Goal: Task Accomplishment & Management: Complete application form

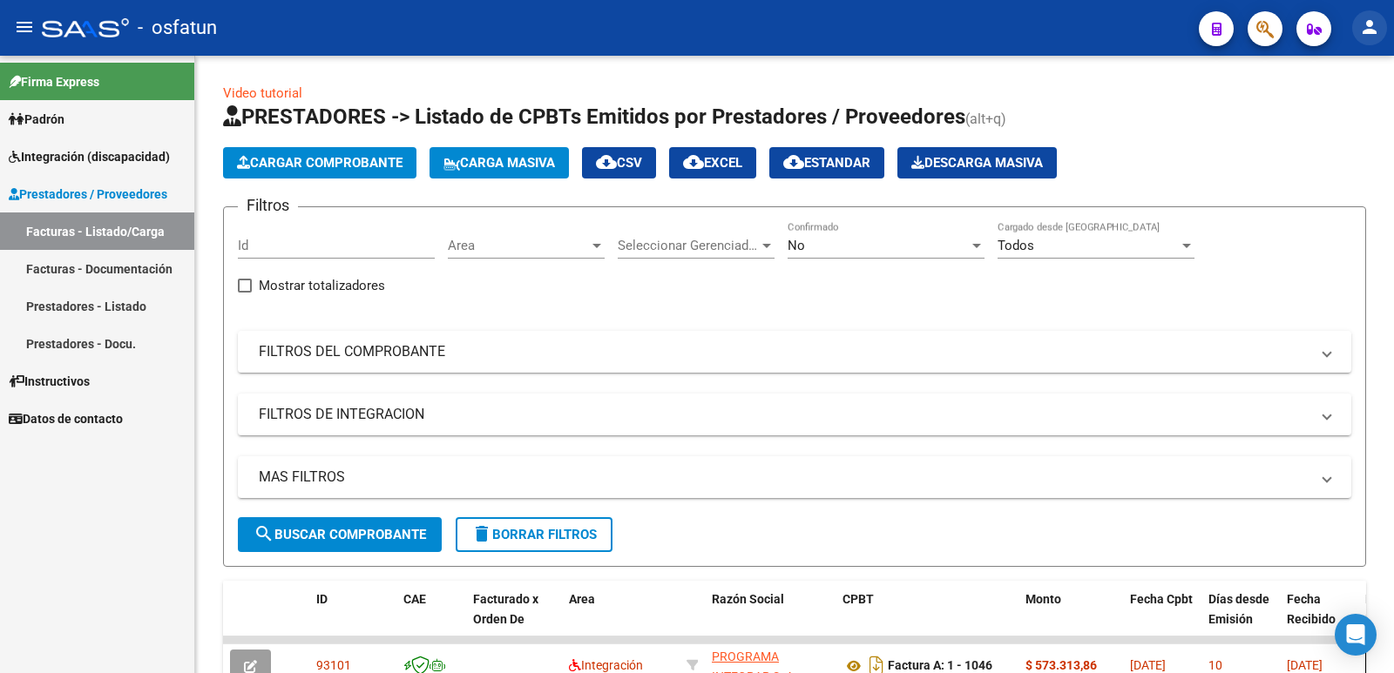
click at [1364, 14] on button "person" at bounding box center [1369, 27] width 35 height 35
click at [1328, 125] on button "exit_to_app Salir" at bounding box center [1334, 115] width 106 height 42
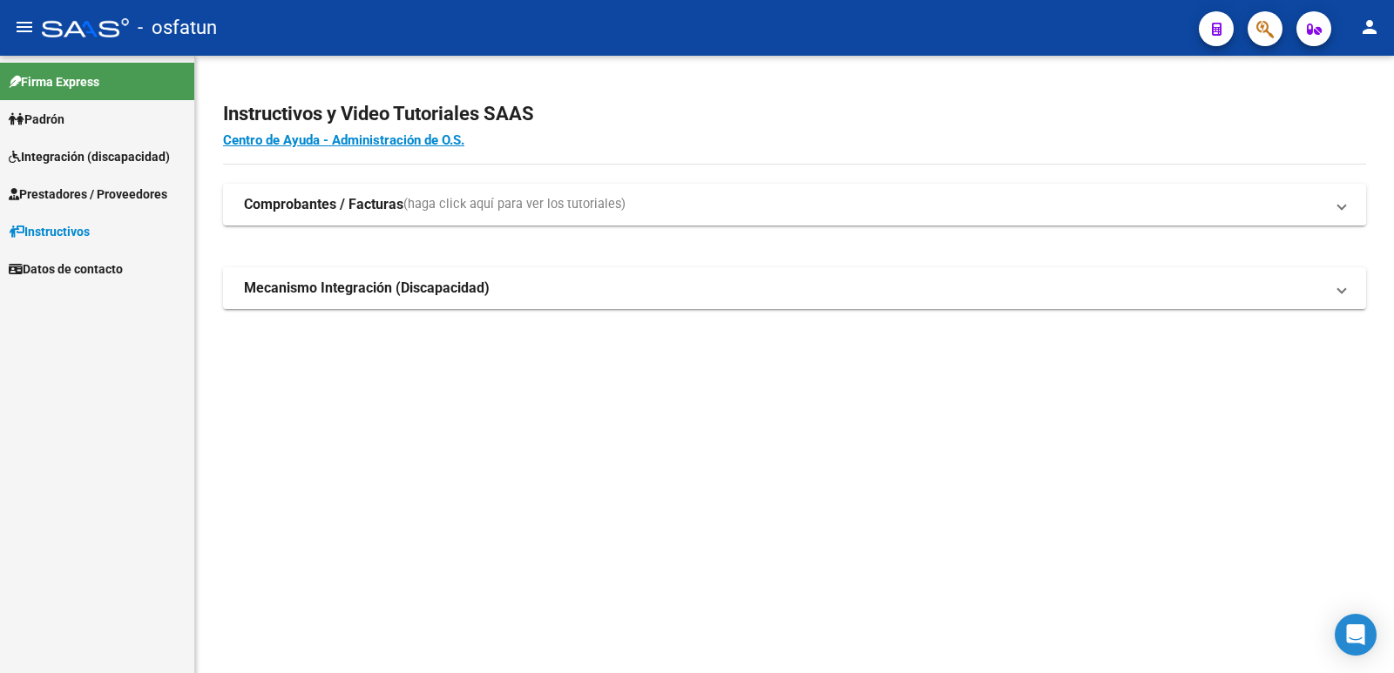
click at [89, 191] on span "Prestadores / Proveedores" at bounding box center [88, 194] width 159 height 19
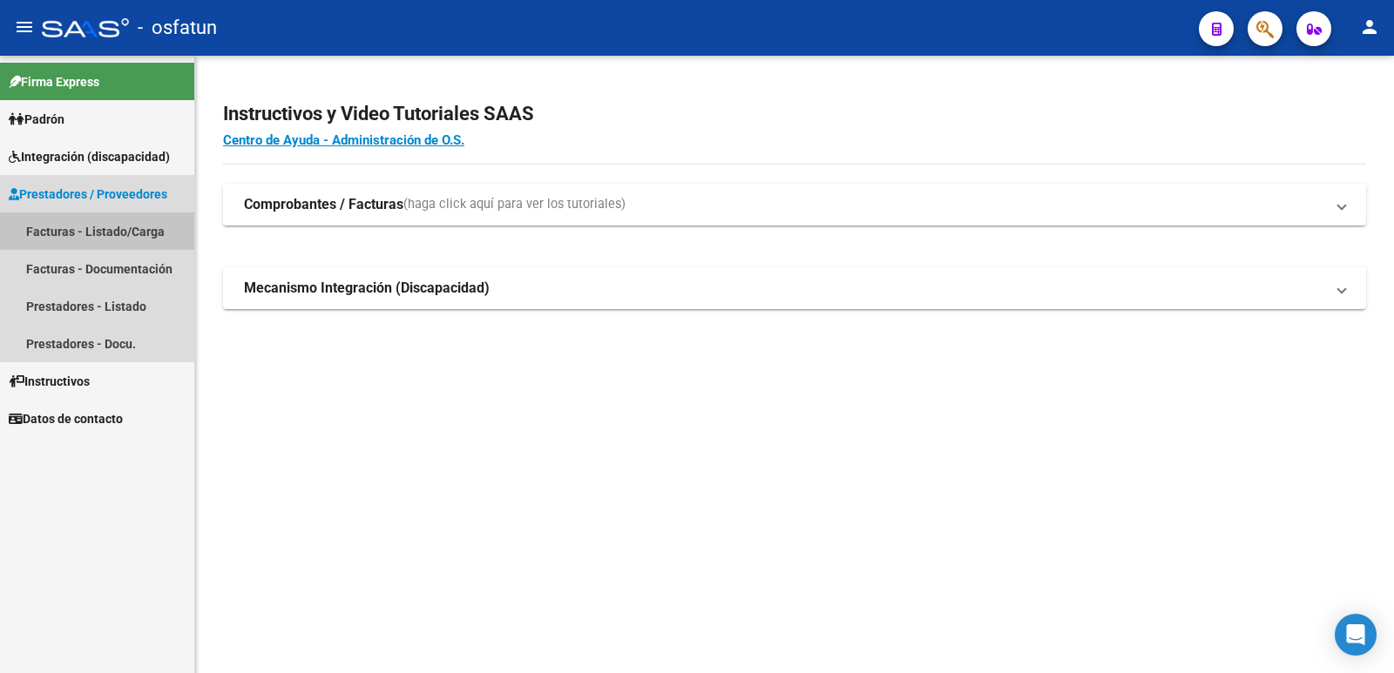
click at [84, 219] on link "Facturas - Listado/Carga" at bounding box center [97, 231] width 194 height 37
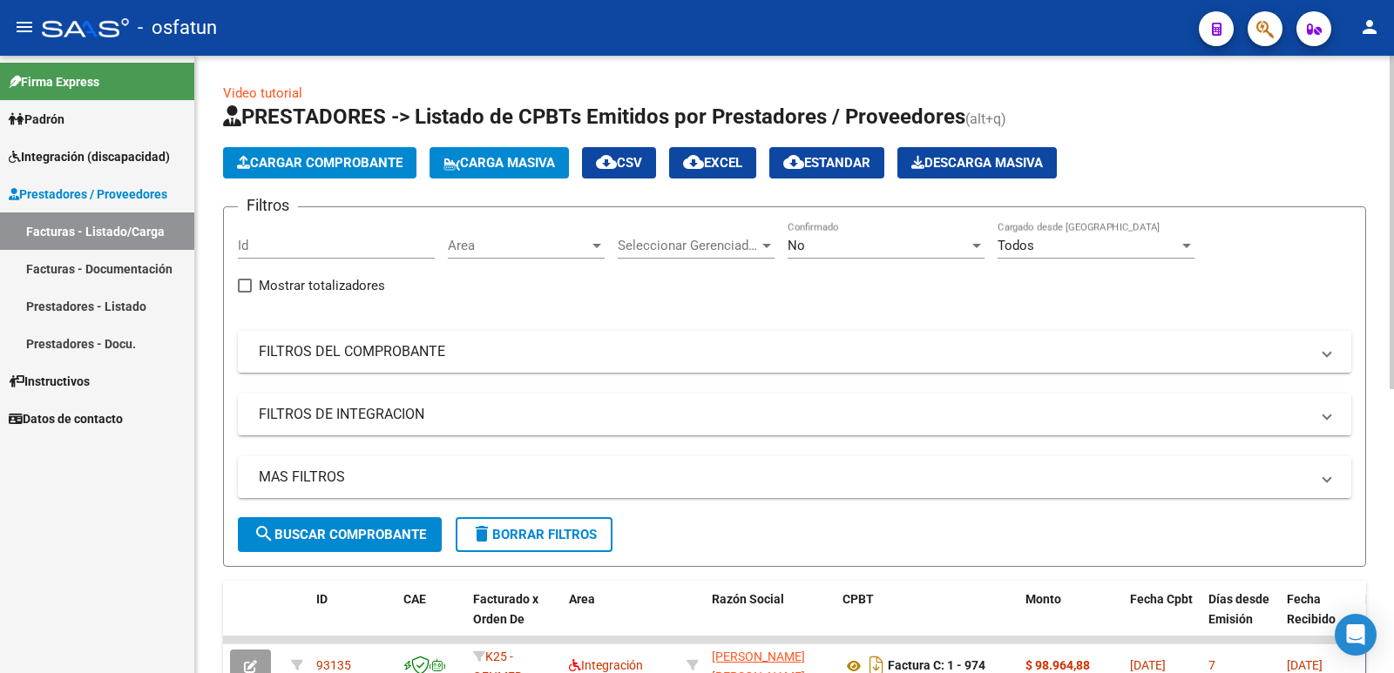
click at [330, 158] on span "Cargar Comprobante" at bounding box center [320, 163] width 166 height 16
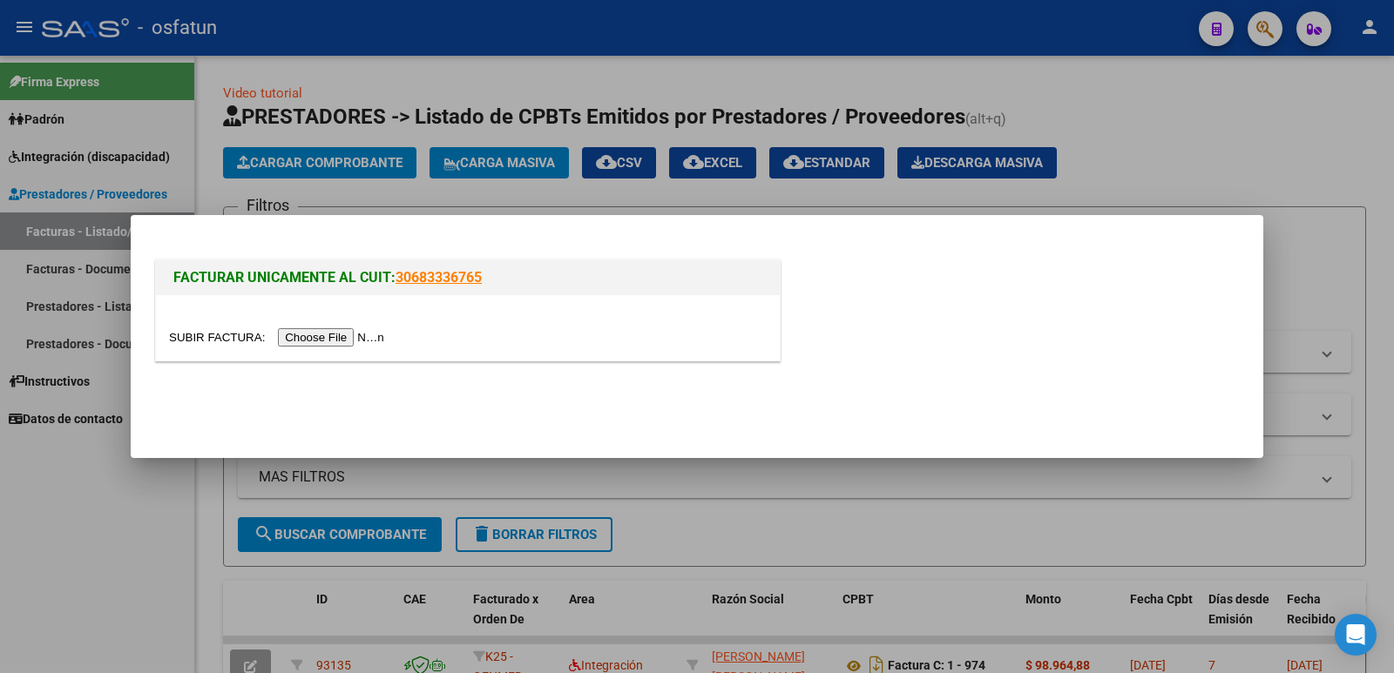
click at [334, 335] on input "file" at bounding box center [279, 337] width 220 height 18
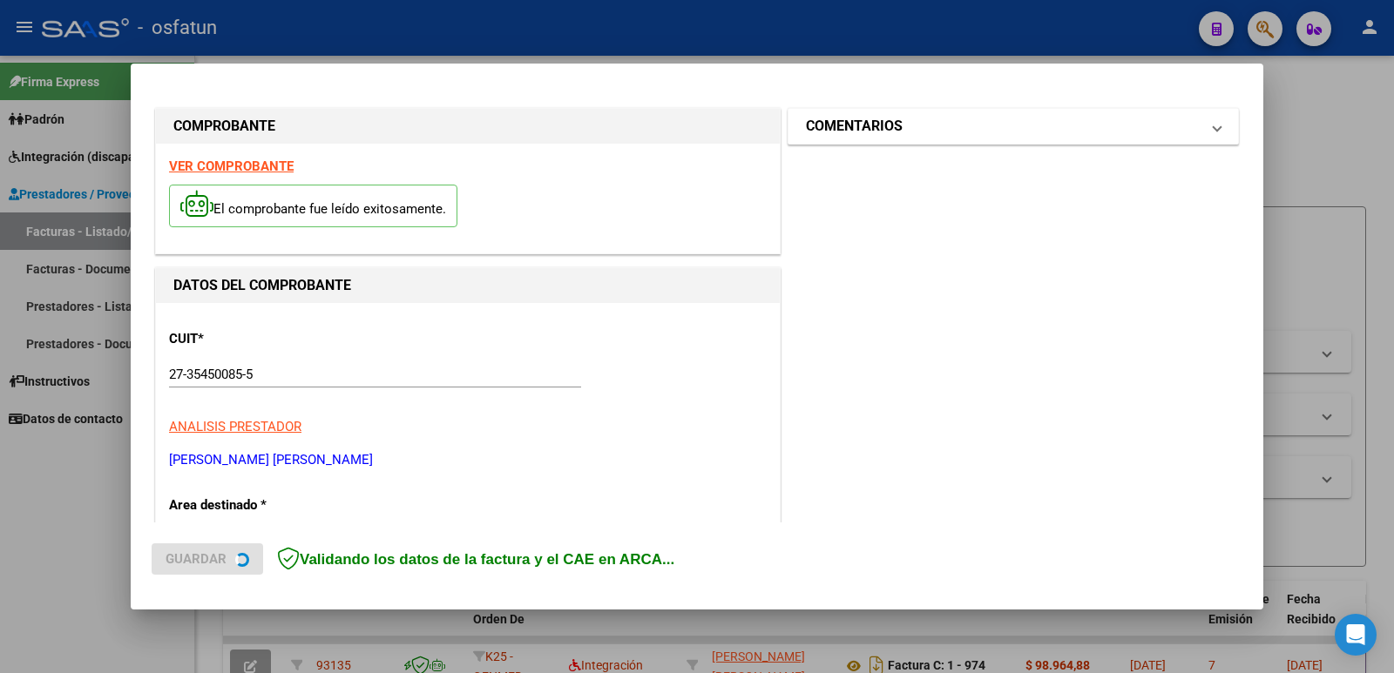
click at [857, 132] on h1 "COMENTARIOS" at bounding box center [854, 126] width 97 height 21
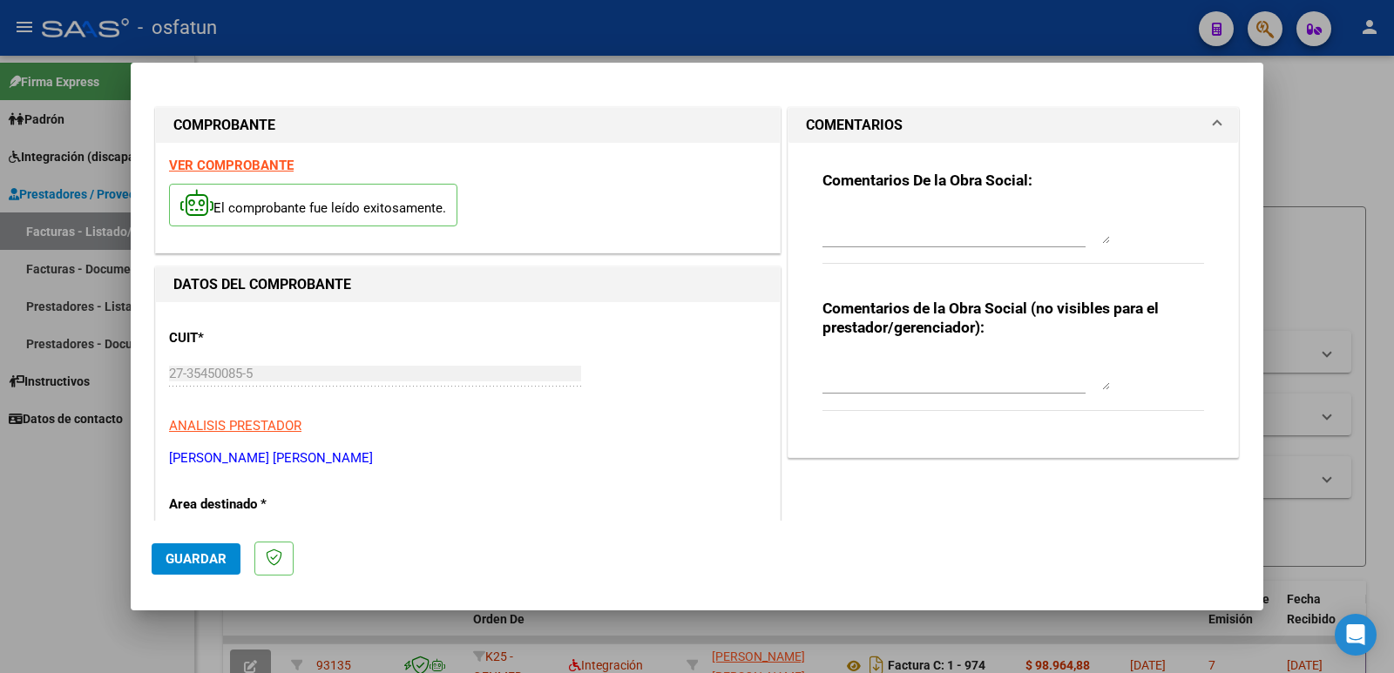
click at [823, 382] on textarea at bounding box center [965, 372] width 287 height 35
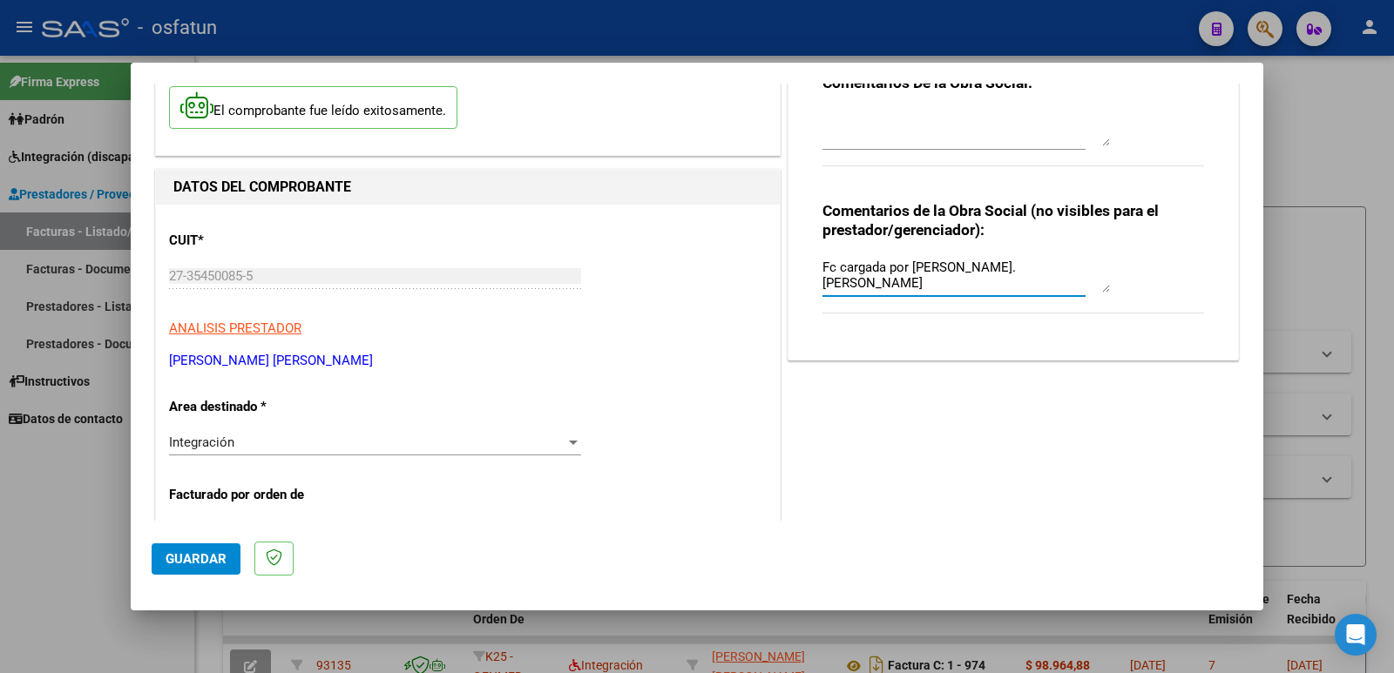
scroll to position [348, 0]
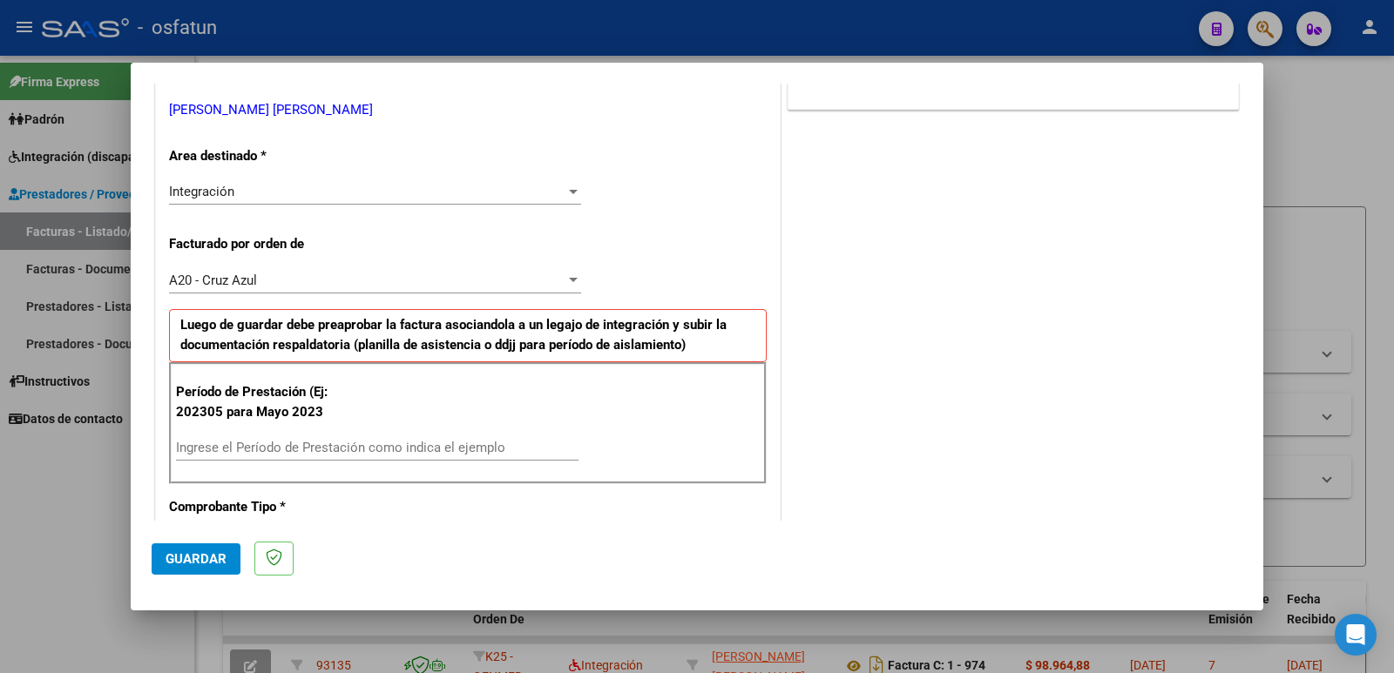
type textarea "Fc cargada por [PERSON_NAME]. [PERSON_NAME]"
click at [235, 448] on input "Ingrese el Período de Prestación como indica el ejemplo" at bounding box center [377, 448] width 402 height 16
type input "202507"
click at [189, 559] on span "Guardar" at bounding box center [196, 559] width 61 height 16
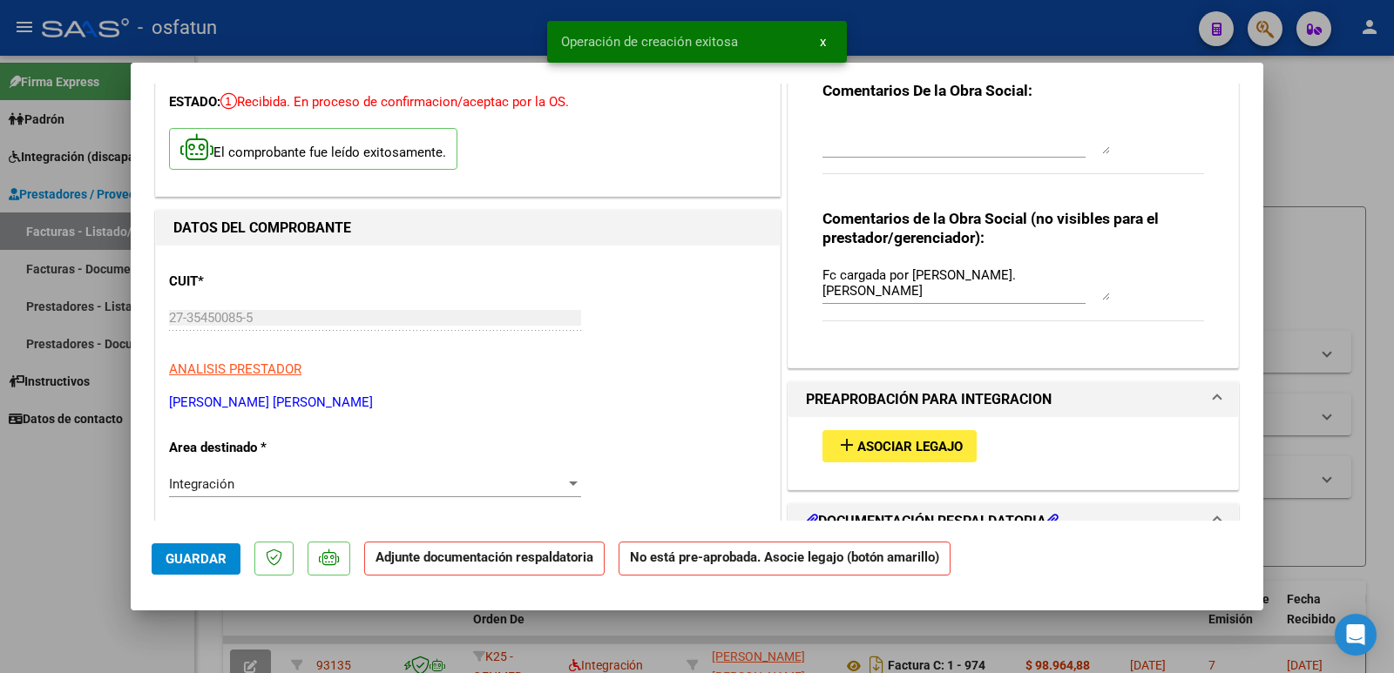
scroll to position [174, 0]
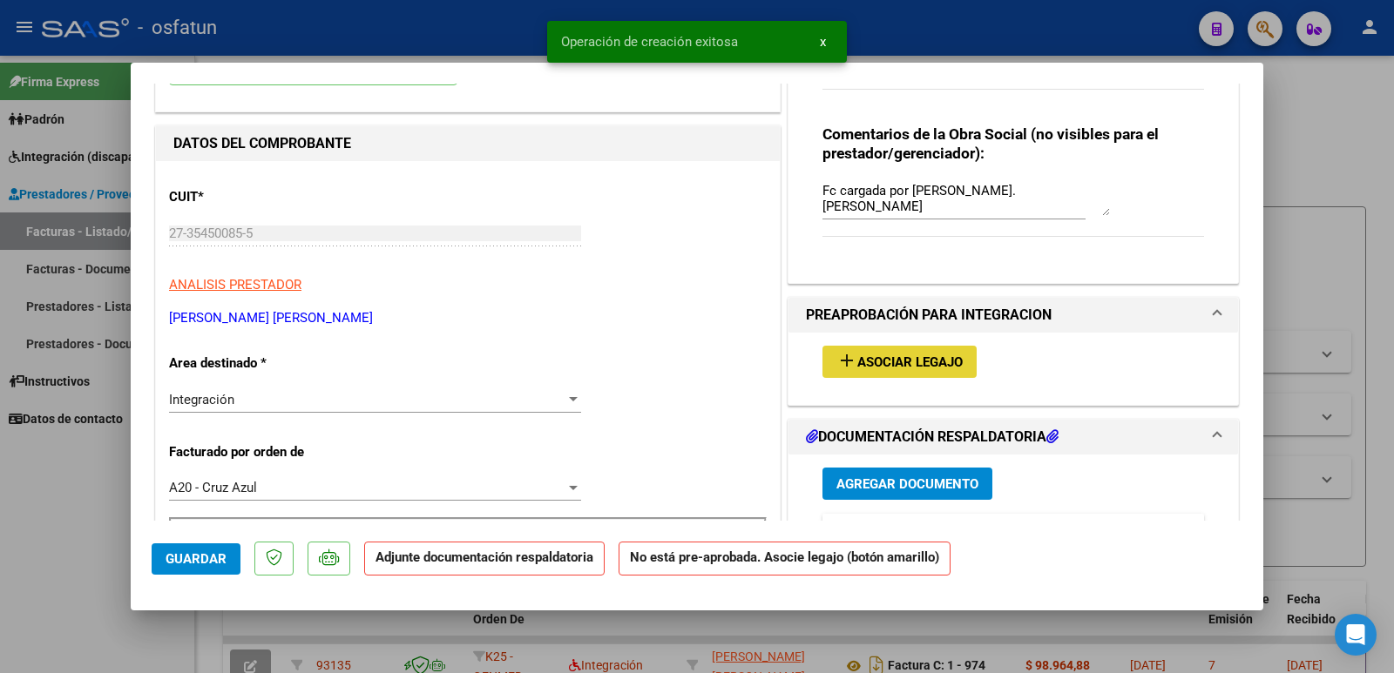
click at [923, 351] on button "add Asociar Legajo" at bounding box center [899, 362] width 154 height 32
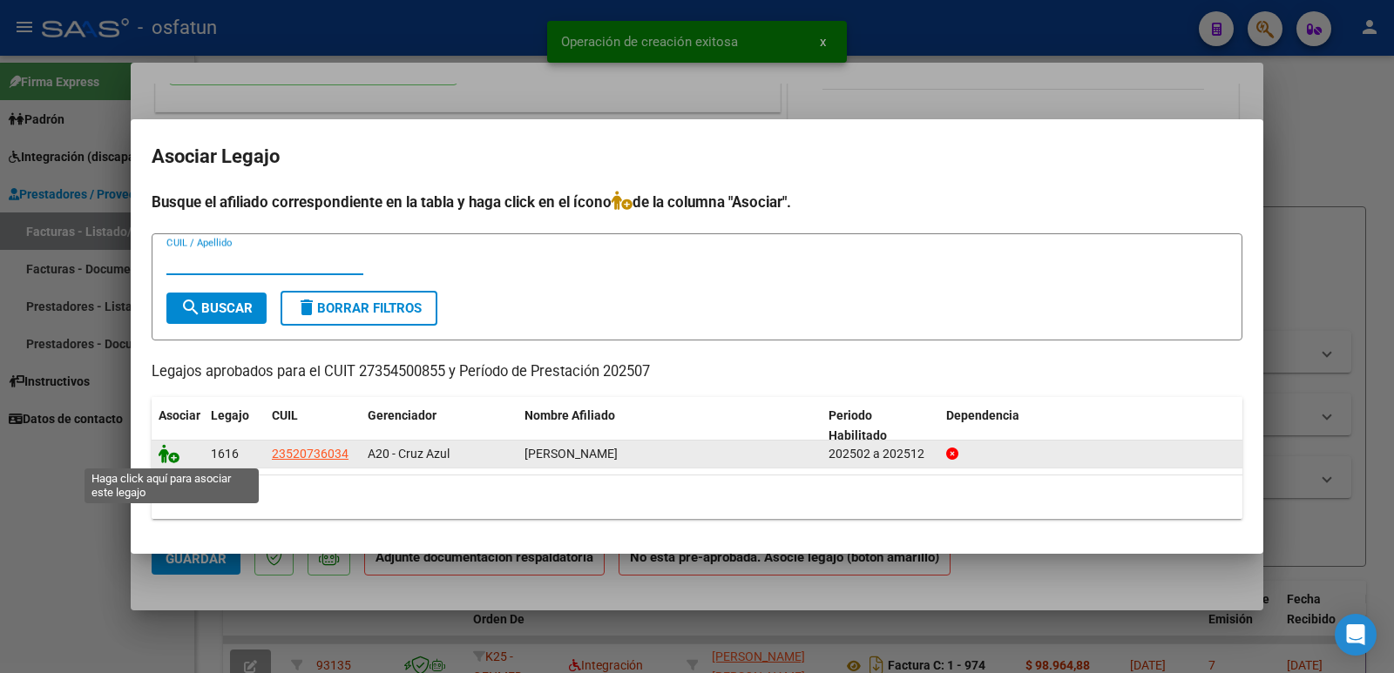
click at [172, 458] on icon at bounding box center [169, 453] width 21 height 19
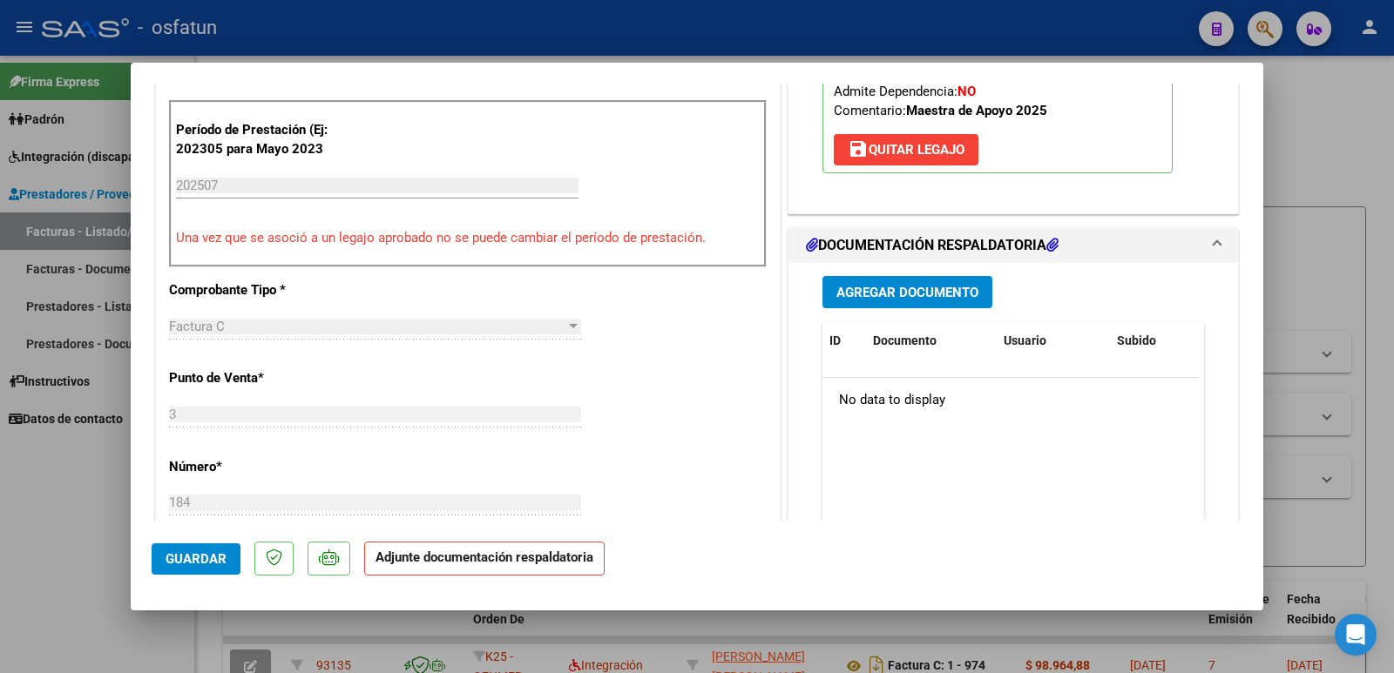
scroll to position [610, 0]
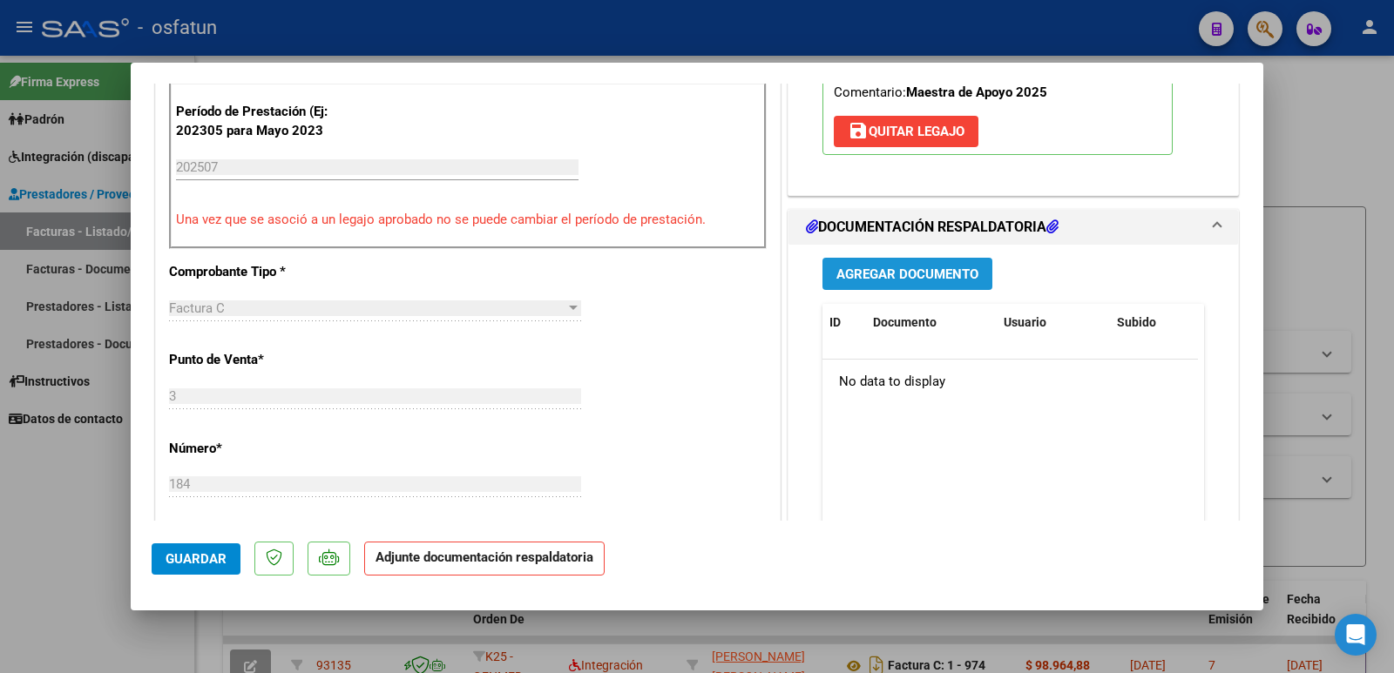
click at [909, 267] on span "Agregar Documento" at bounding box center [907, 275] width 142 height 16
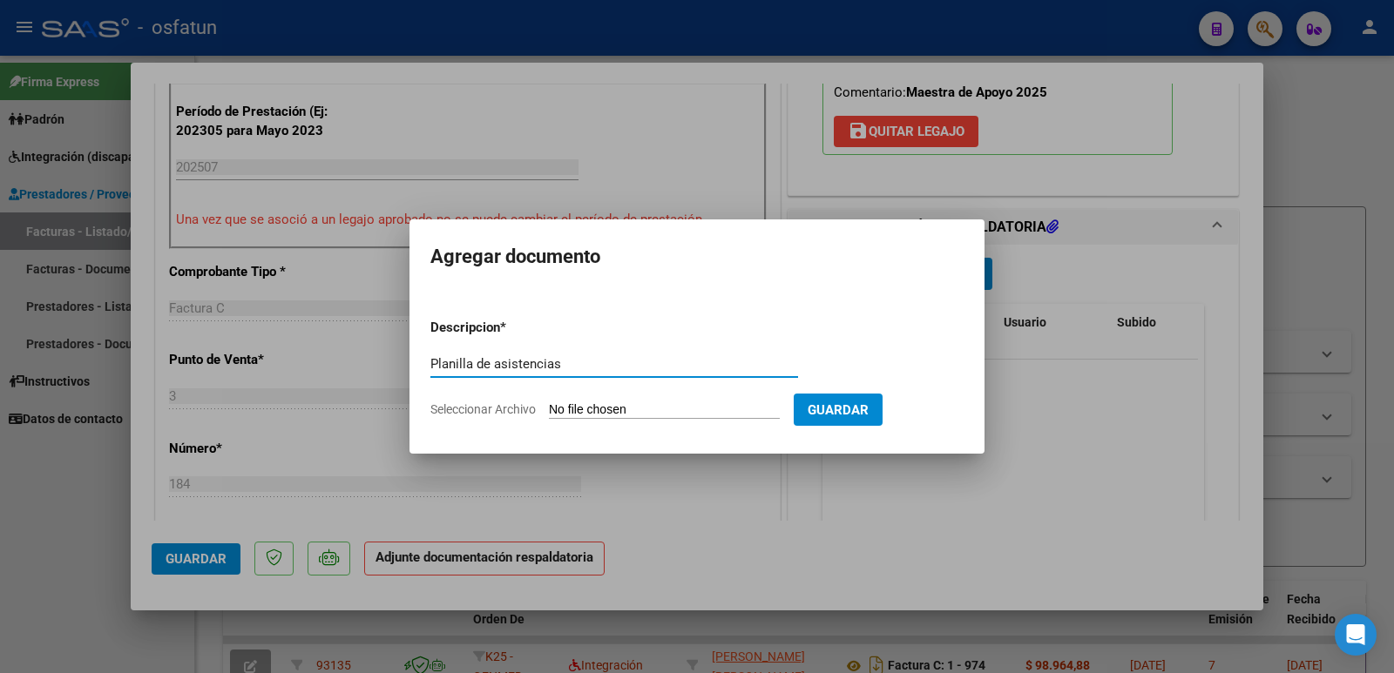
type input "Planilla de asistencias"
click at [685, 413] on input "Seleccionar Archivo" at bounding box center [664, 410] width 231 height 17
type input "C:\fakepath\Planilla de asistencia Maestra de [PERSON_NAME].jpeg"
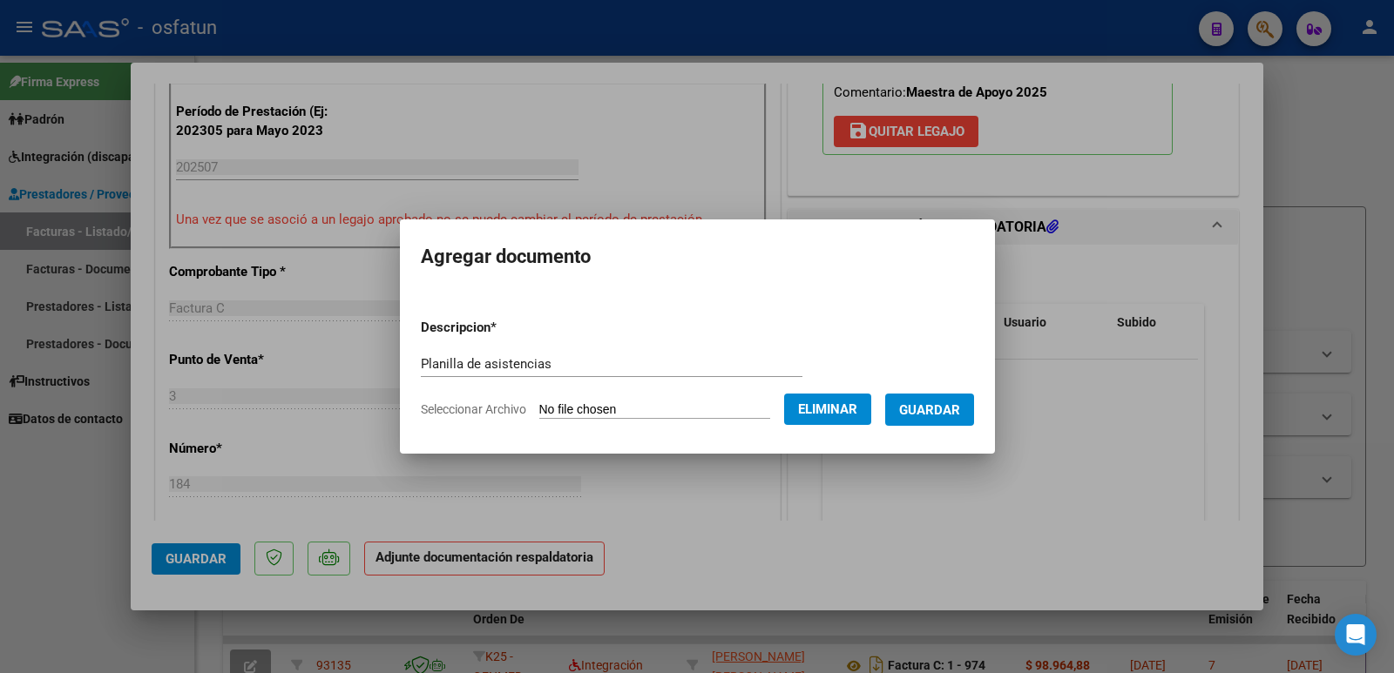
click at [948, 398] on button "Guardar" at bounding box center [929, 410] width 89 height 32
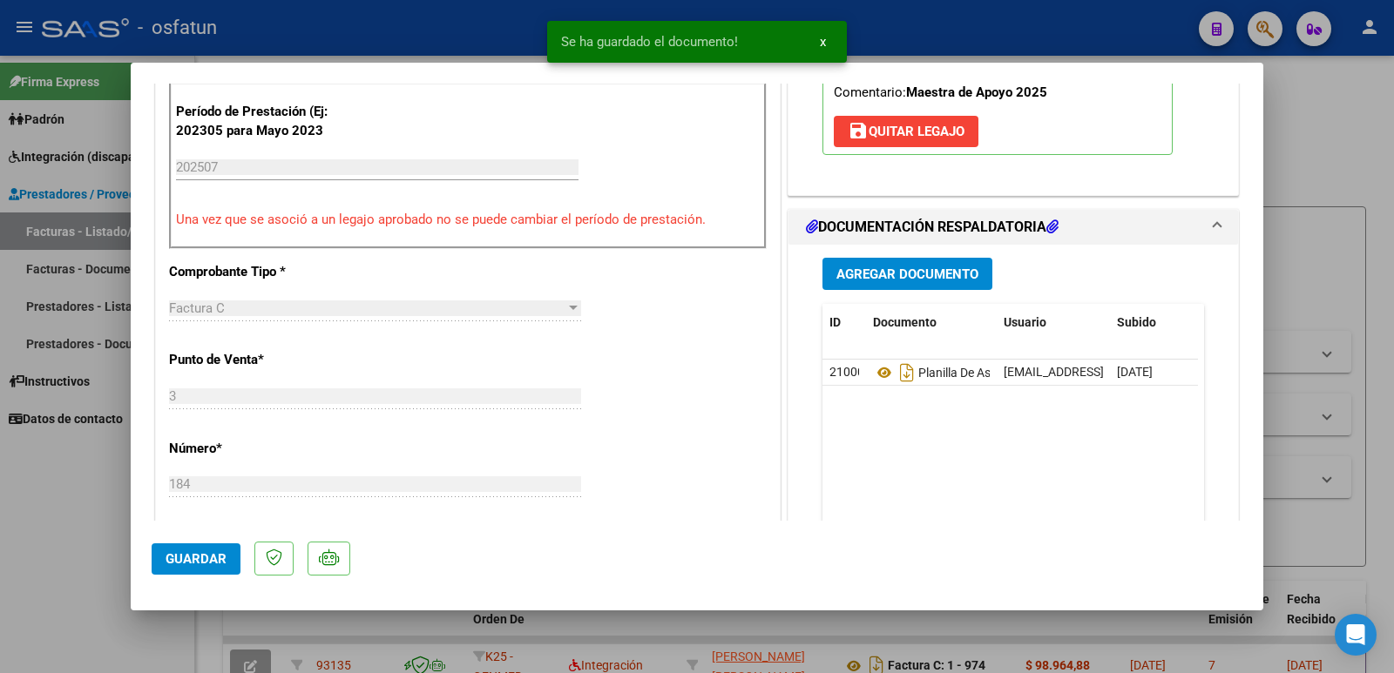
click at [872, 253] on div "Agregar Documento ID Documento Usuario Subido Acción 21000 Planilla De Asistenc…" at bounding box center [1013, 419] width 408 height 348
click at [873, 280] on span "Agregar Documento" at bounding box center [907, 275] width 142 height 16
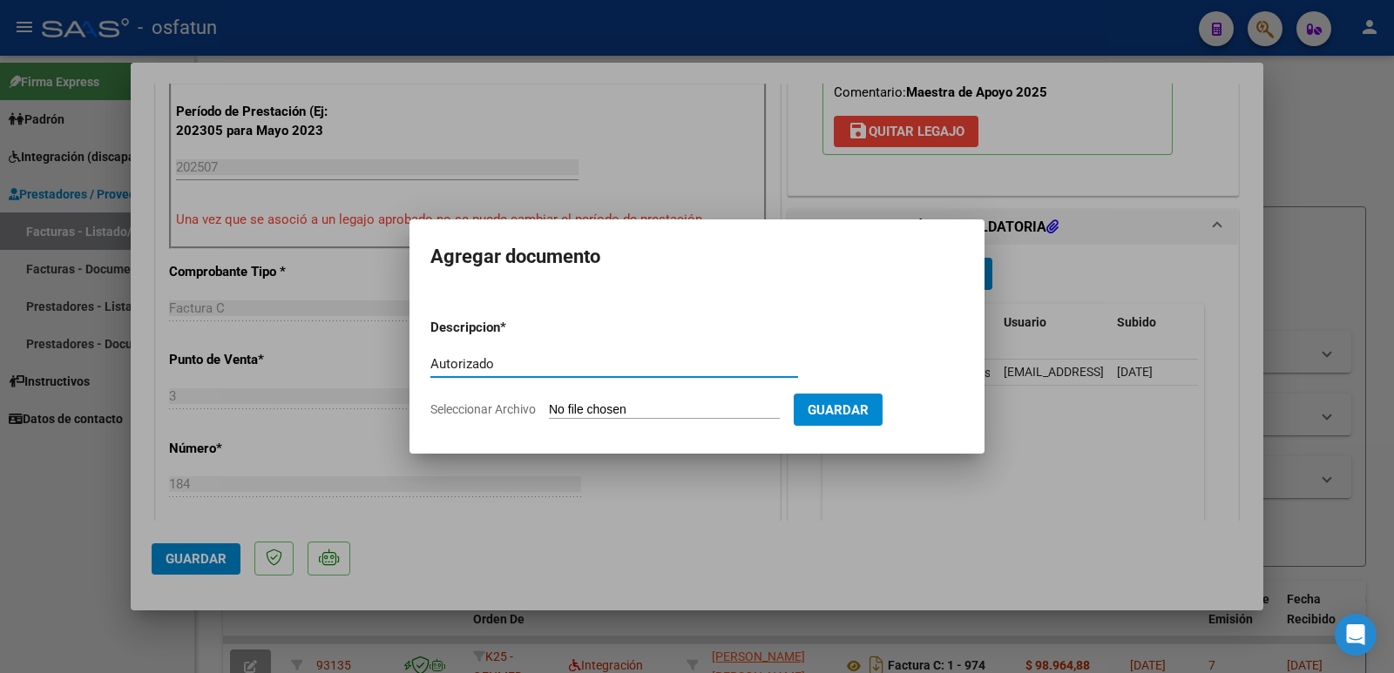
type input "Autorizado"
drag, startPoint x: 631, startPoint y: 395, endPoint x: 628, endPoint y: 406, distance: 11.6
click at [631, 395] on form "Descripcion * Autorizado Escriba aquí una descripcion Seleccionar Archivo Guard…" at bounding box center [696, 368] width 533 height 127
click at [628, 406] on input "Seleccionar Archivo" at bounding box center [664, 410] width 231 height 17
type input "C:\fakepath\[PERSON_NAME] MMA 2025.pdf"
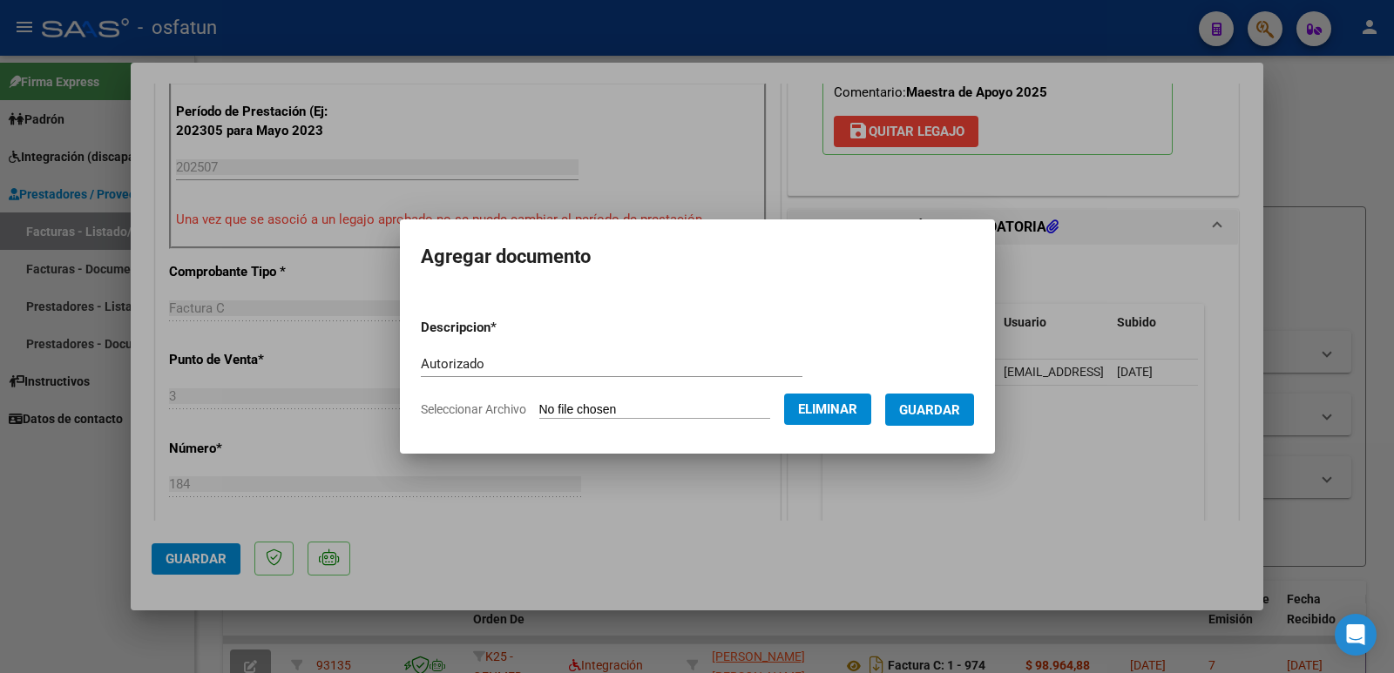
click at [948, 410] on span "Guardar" at bounding box center [929, 410] width 61 height 16
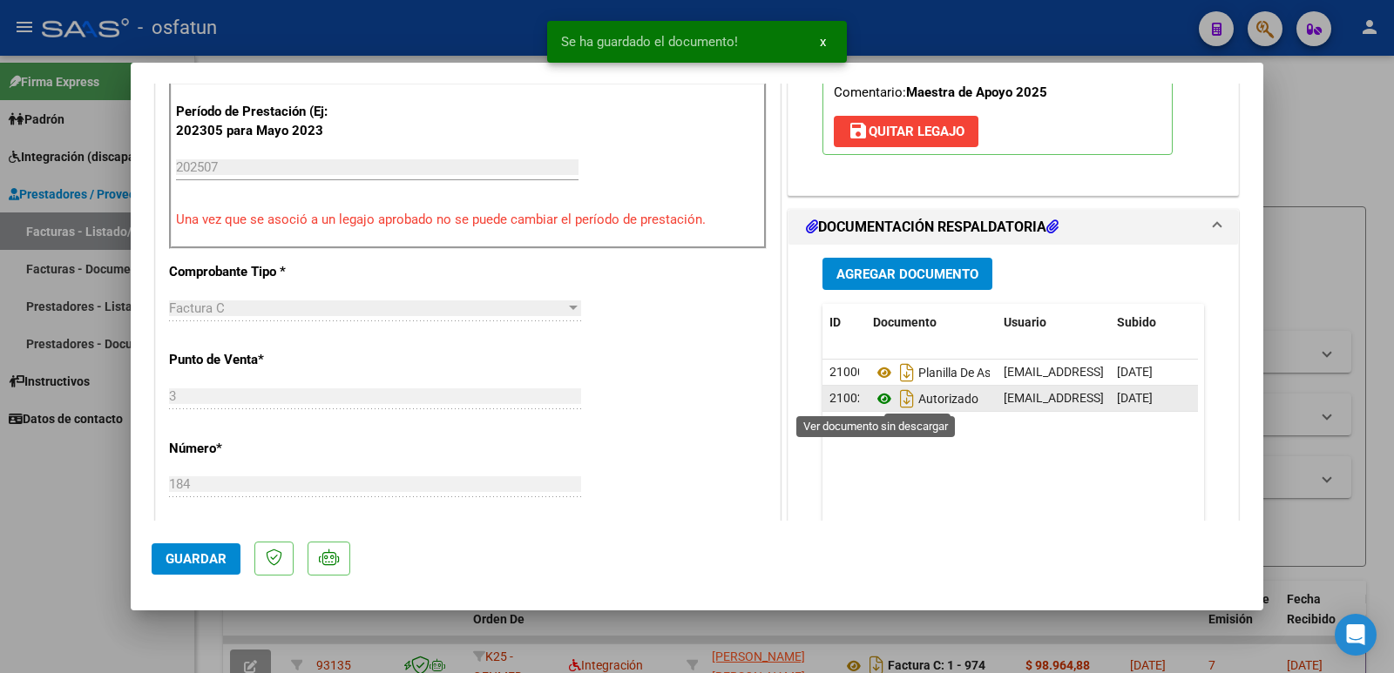
click at [878, 400] on icon at bounding box center [884, 399] width 23 height 21
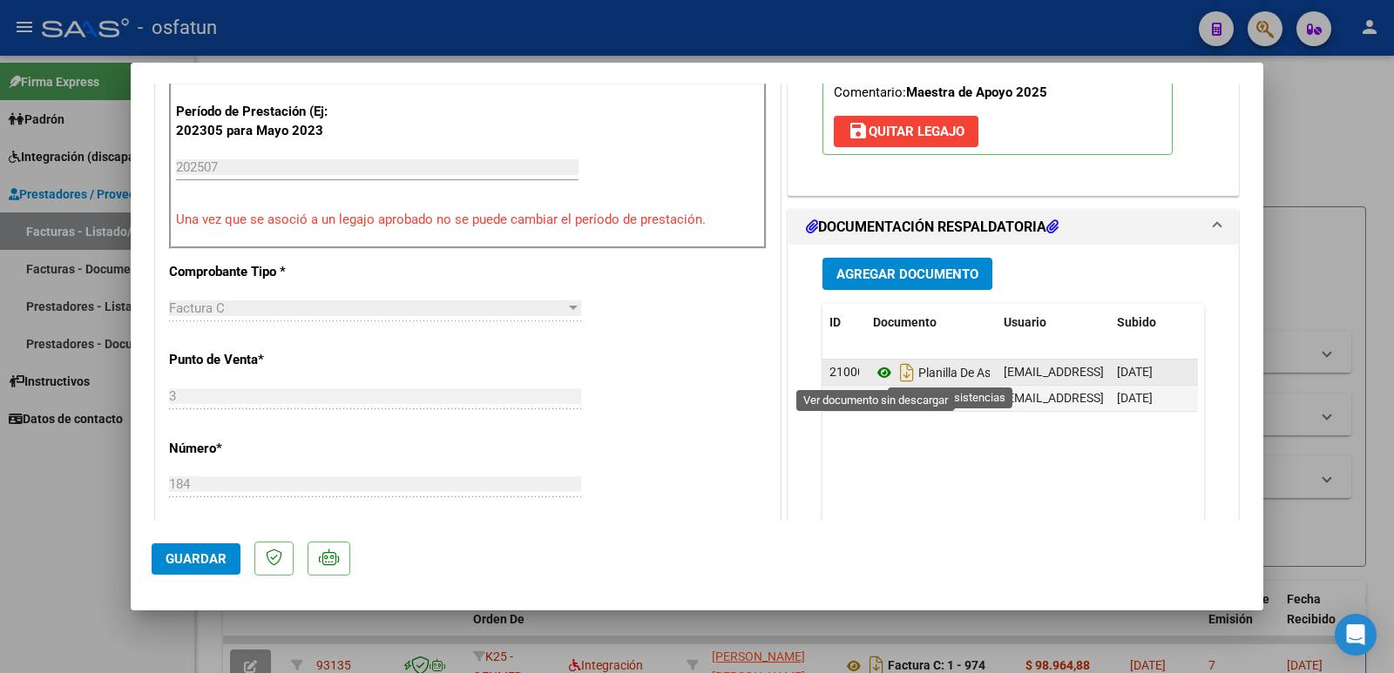
click at [875, 374] on icon at bounding box center [884, 372] width 23 height 21
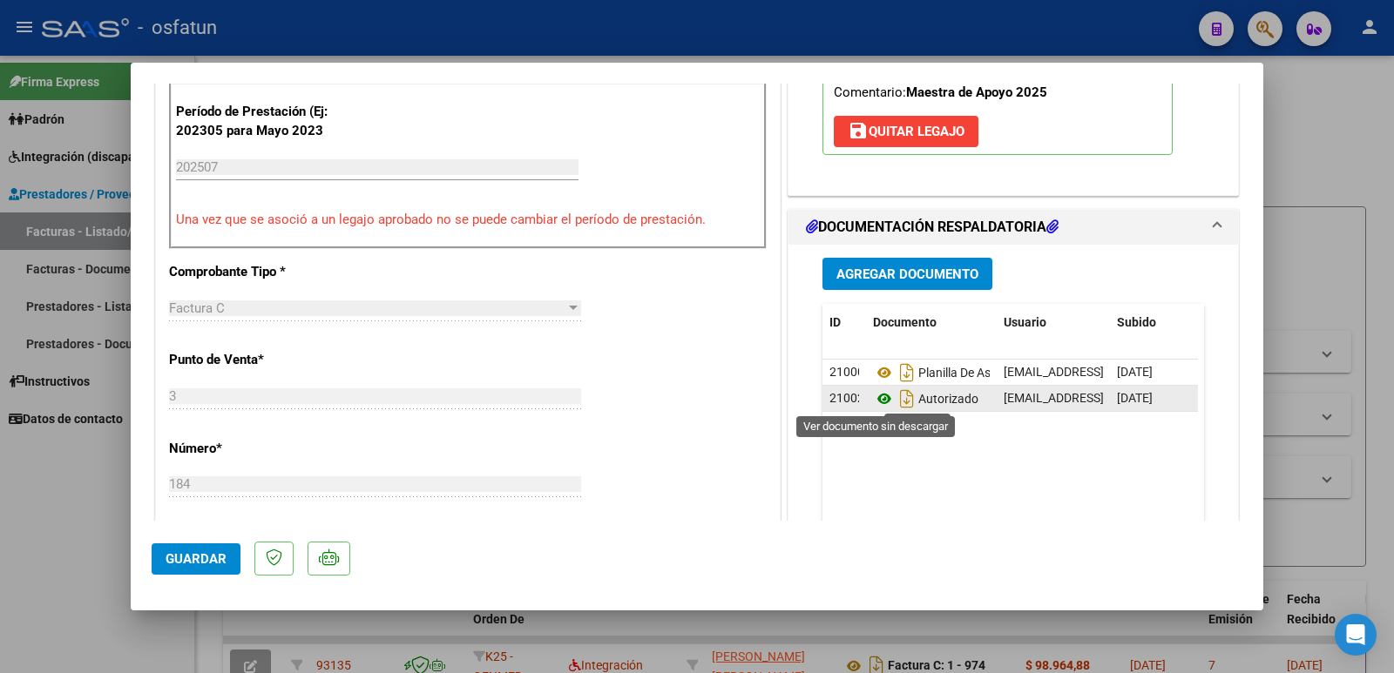
click at [873, 398] on icon at bounding box center [884, 399] width 23 height 21
click at [186, 561] on span "Guardar" at bounding box center [196, 559] width 61 height 16
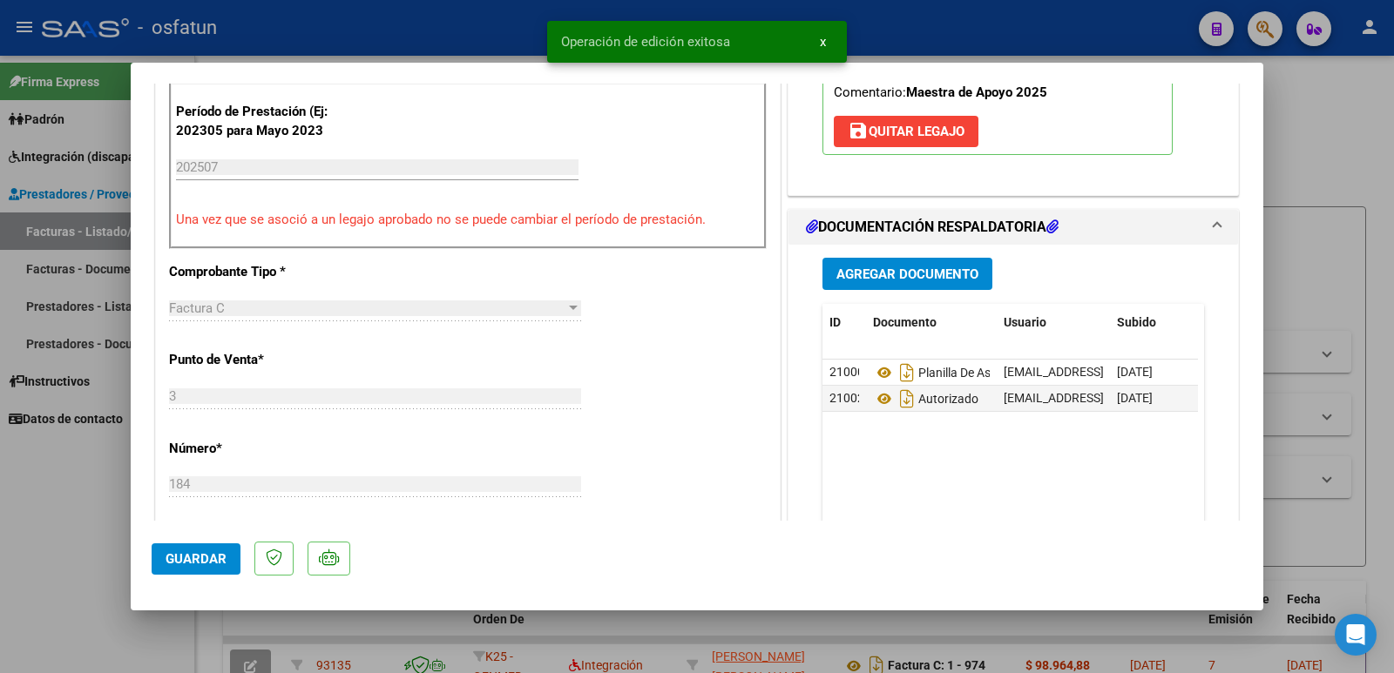
click at [52, 495] on div at bounding box center [697, 336] width 1394 height 673
type input "$ 0,00"
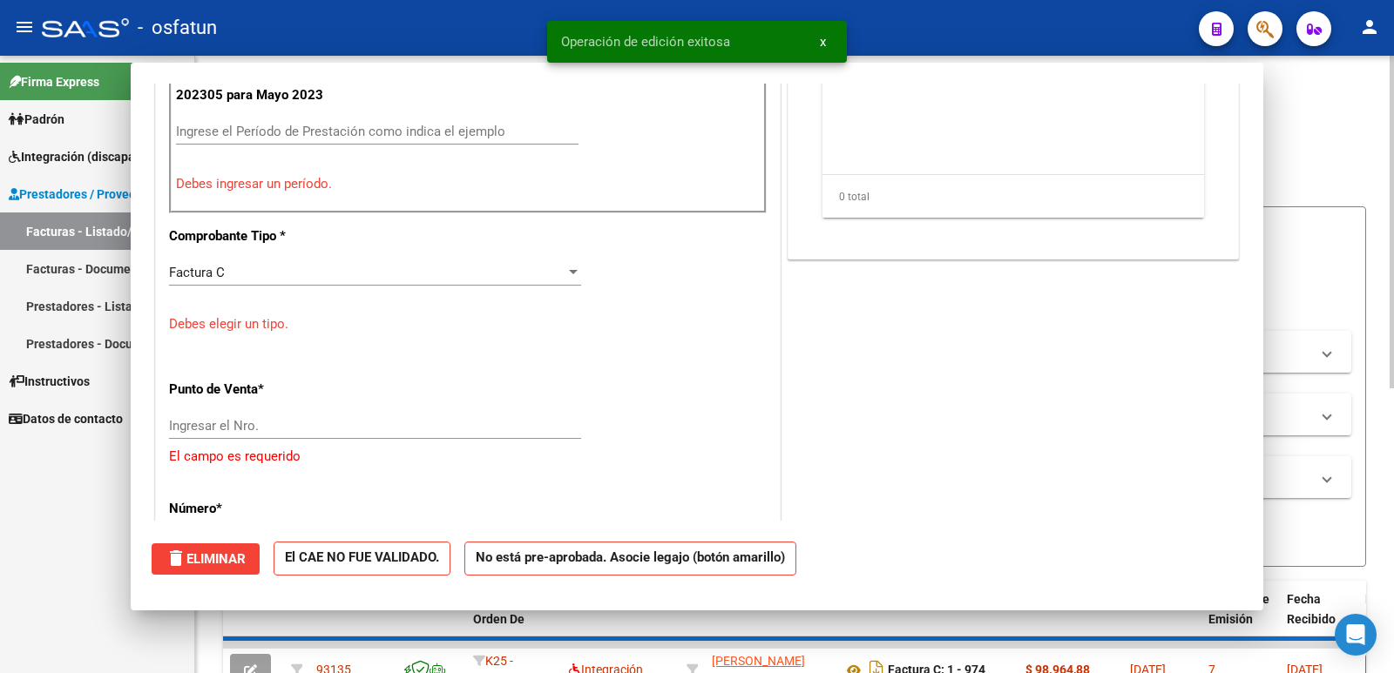
scroll to position [0, 0]
